Goal: Transaction & Acquisition: Subscribe to service/newsletter

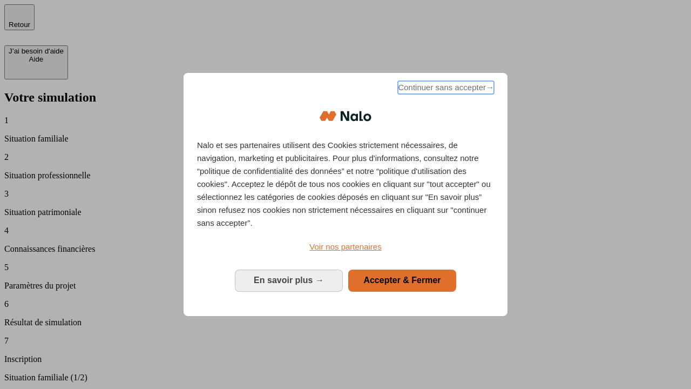
click at [445, 89] on span "Continuer sans accepter →" at bounding box center [446, 87] width 96 height 13
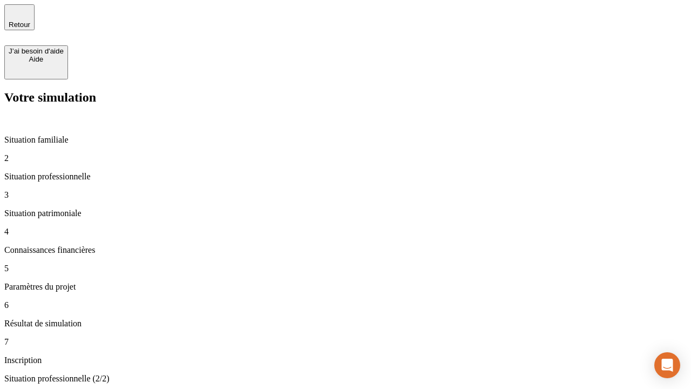
type input "30 000"
type input "40 000"
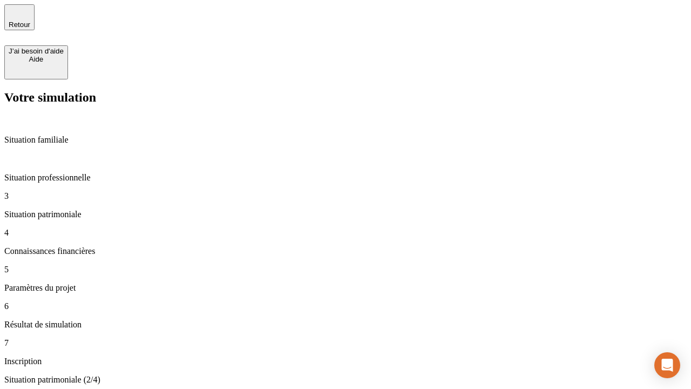
type input "1 100"
type input "20"
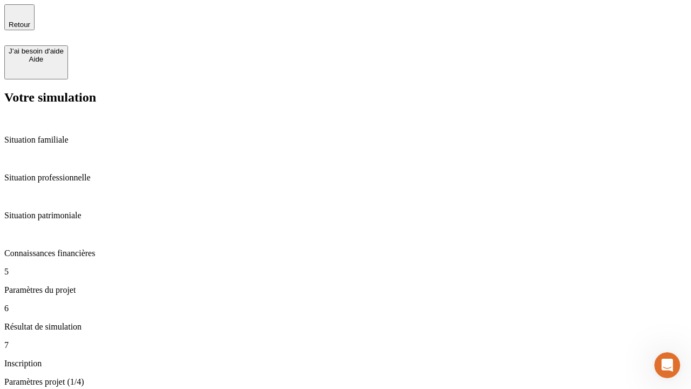
type input "40"
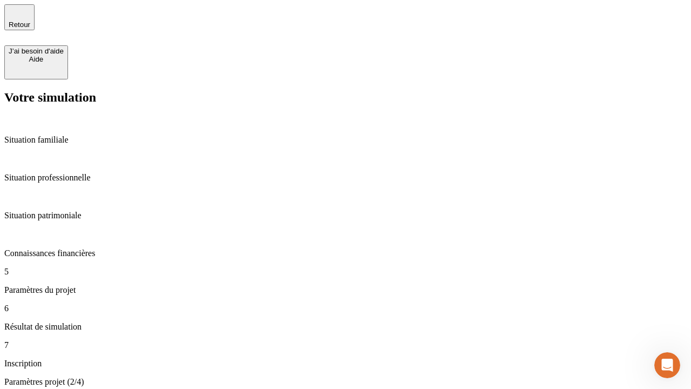
type input "50 000"
type input "640"
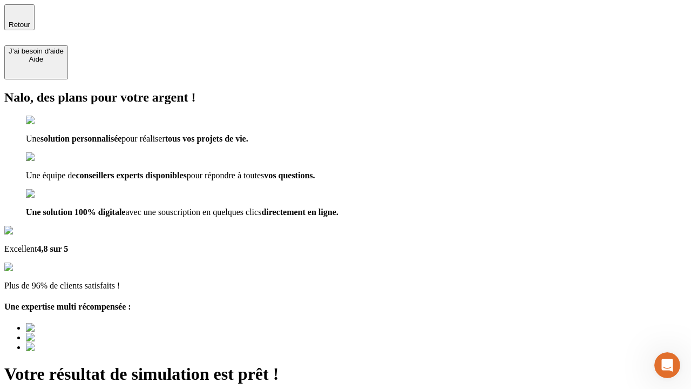
type input "[EMAIL_ADDRESS][DOMAIN_NAME]"
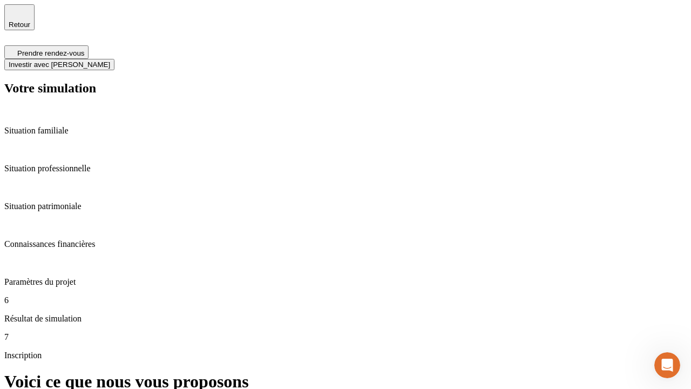
click at [110, 60] on span "Investir avec [PERSON_NAME]" at bounding box center [59, 64] width 101 height 8
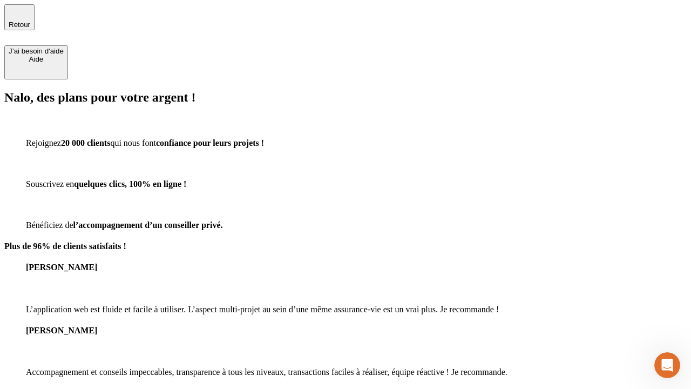
type input "[EMAIL_ADDRESS][DOMAIN_NAME]"
